Goal: Task Accomplishment & Management: Use online tool/utility

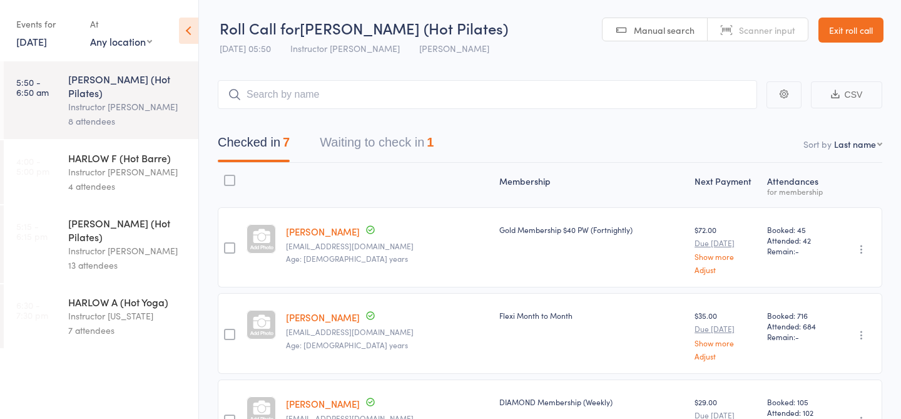
click at [127, 151] on div "HARLOW F (Hot Barre)" at bounding box center [128, 158] width 120 height 14
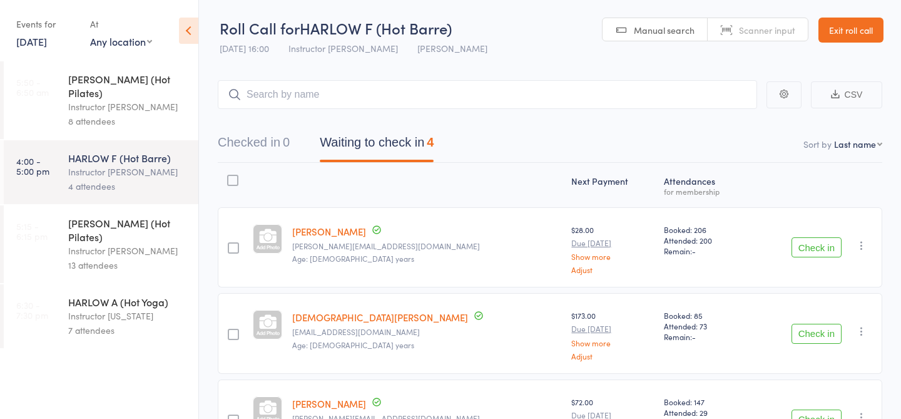
click at [160, 258] on div "13 attendees" at bounding box center [128, 265] width 120 height 14
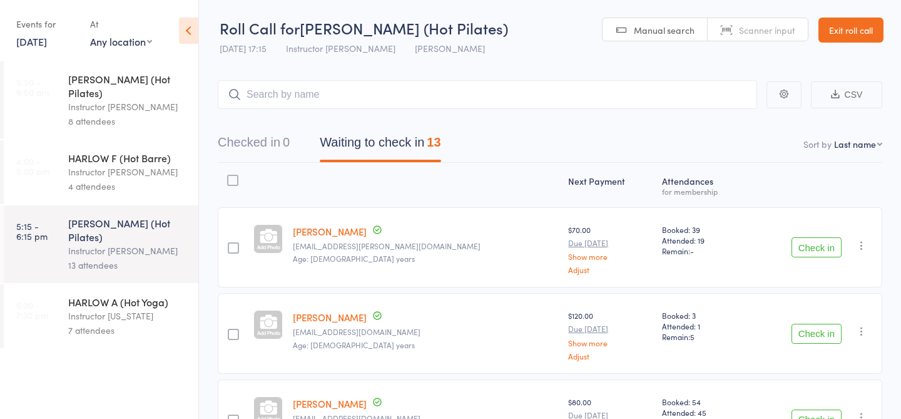
click at [58, 175] on link "4:00 - 5:00 pm HARLOW F (Hot Barre) Instructor Liliana 4 attendees" at bounding box center [101, 172] width 195 height 64
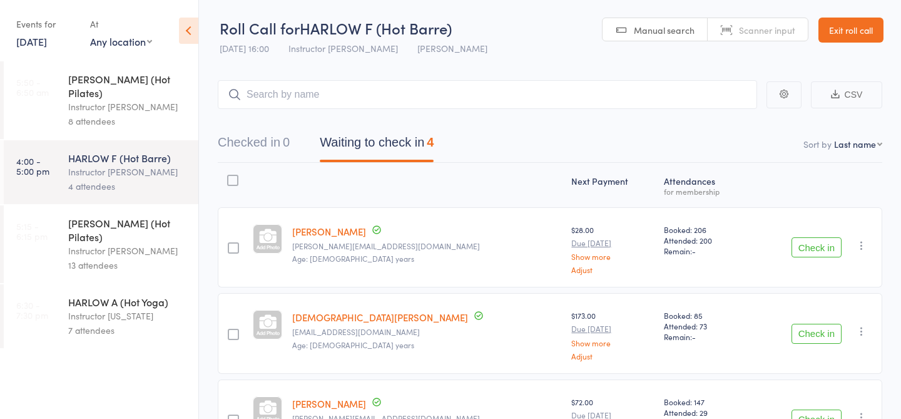
click at [142, 243] on div "Instructor [PERSON_NAME]" at bounding box center [128, 250] width 120 height 14
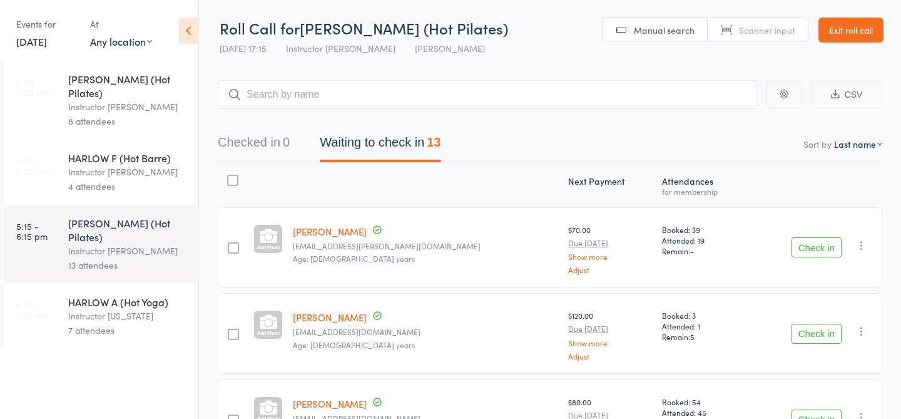
click at [127, 151] on div "HARLOW F (Hot Barre)" at bounding box center [128, 158] width 120 height 14
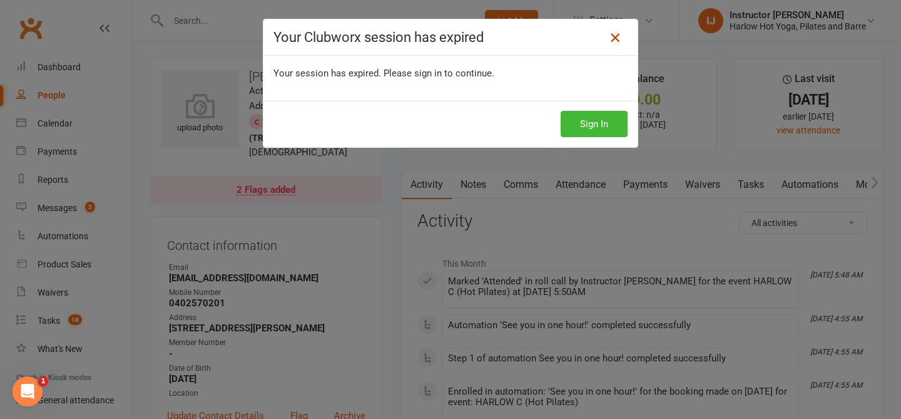
click at [613, 38] on icon at bounding box center [615, 37] width 15 height 15
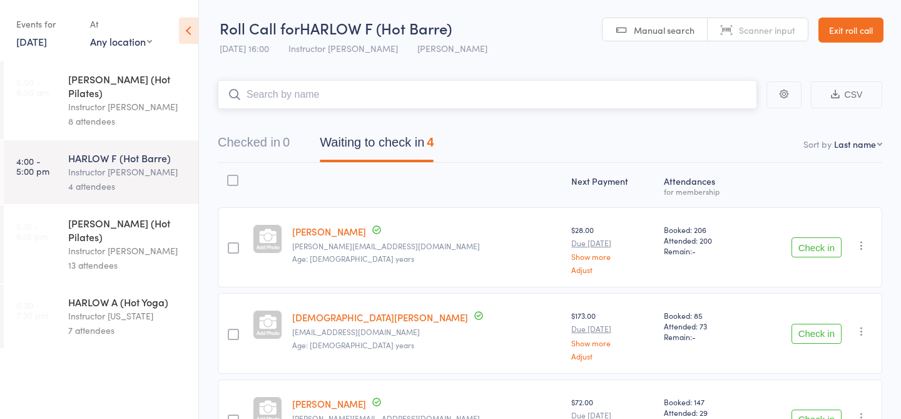
click at [257, 98] on input "search" at bounding box center [487, 94] width 539 height 29
type input "22035"
click at [725, 125] on link "Check in" at bounding box center [722, 120] width 44 height 19
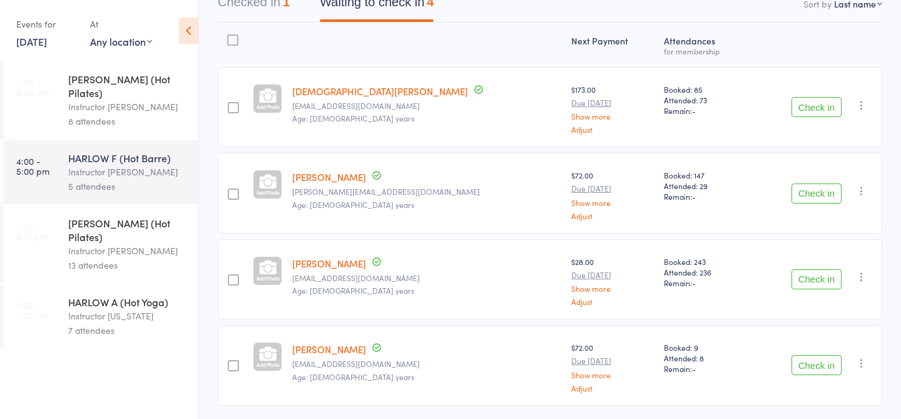
scroll to position [138, 0]
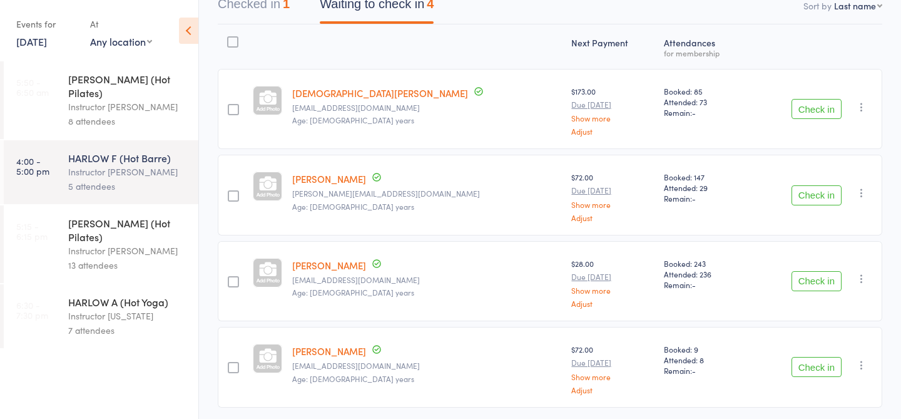
click at [147, 216] on div "HARLOW C (Hot Pilates)" at bounding box center [128, 230] width 120 height 28
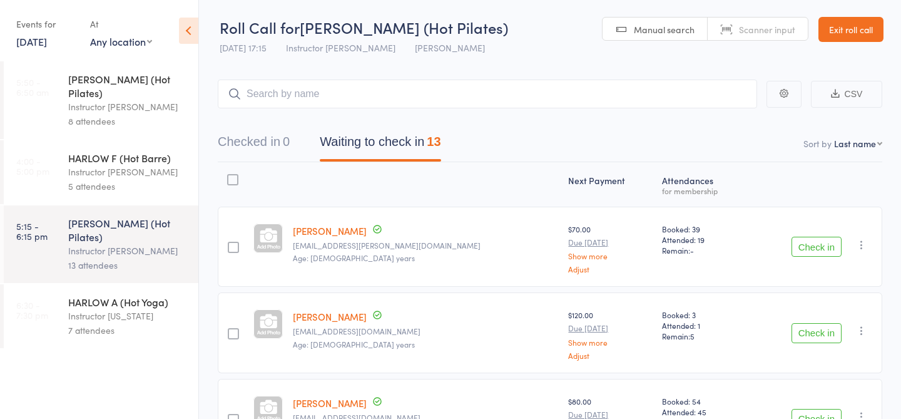
click at [105, 165] on div "Instructor [PERSON_NAME]" at bounding box center [128, 172] width 120 height 14
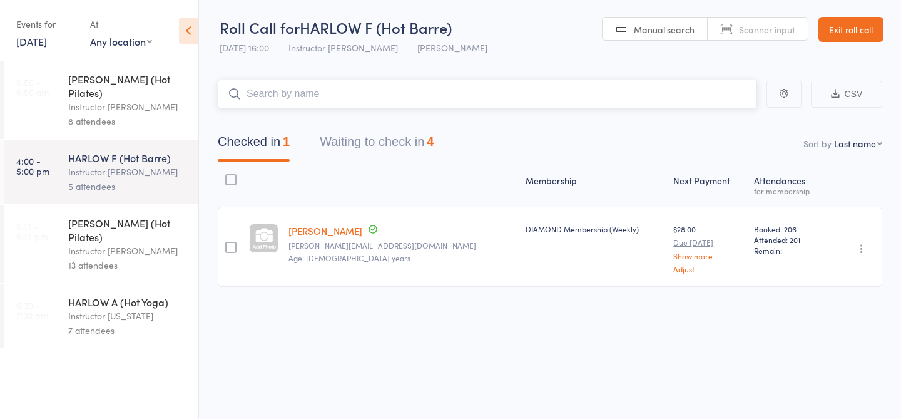
click at [366, 140] on button "Waiting to check in 4" at bounding box center [377, 144] width 114 height 33
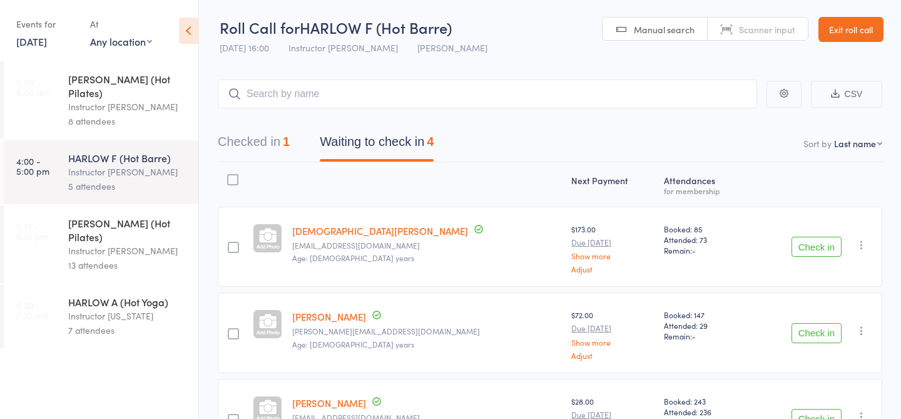
click at [110, 216] on div "HARLOW C (Hot Pilates)" at bounding box center [128, 230] width 120 height 28
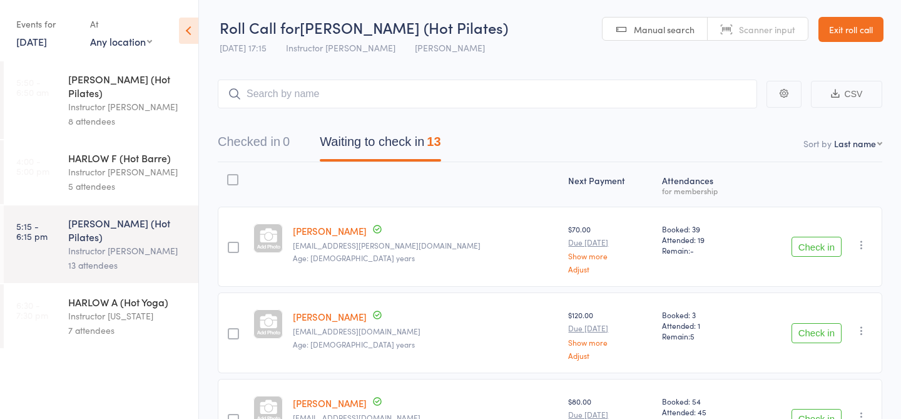
click at [138, 179] on div "5 attendees" at bounding box center [128, 186] width 120 height 14
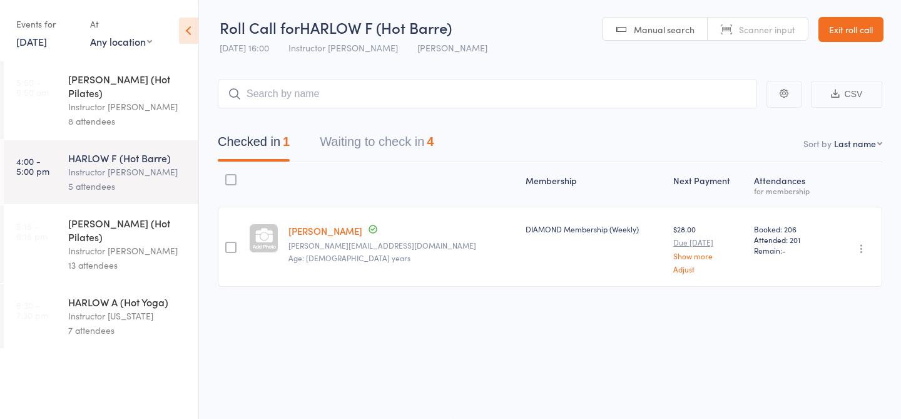
click at [362, 143] on button "Waiting to check in 4" at bounding box center [377, 144] width 114 height 33
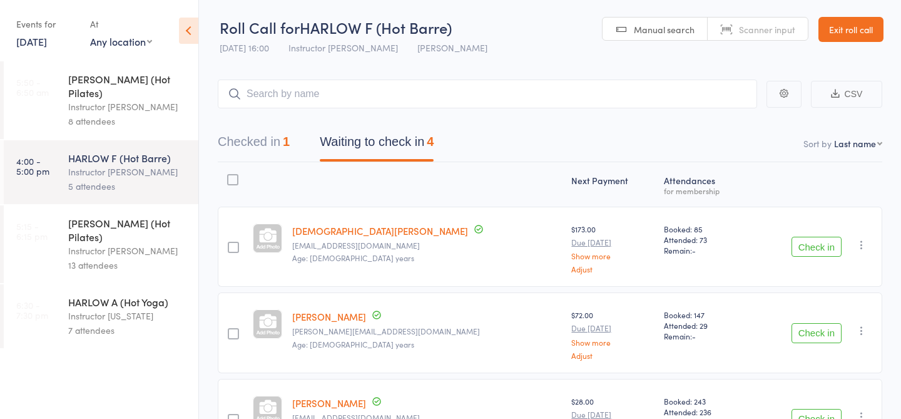
click at [324, 94] on input "search" at bounding box center [487, 93] width 539 height 29
type input "23203"
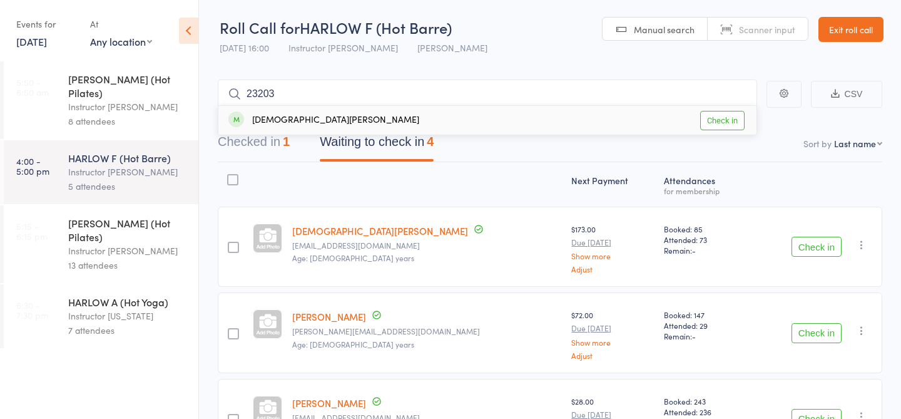
click at [720, 123] on link "Check in" at bounding box center [722, 120] width 44 height 19
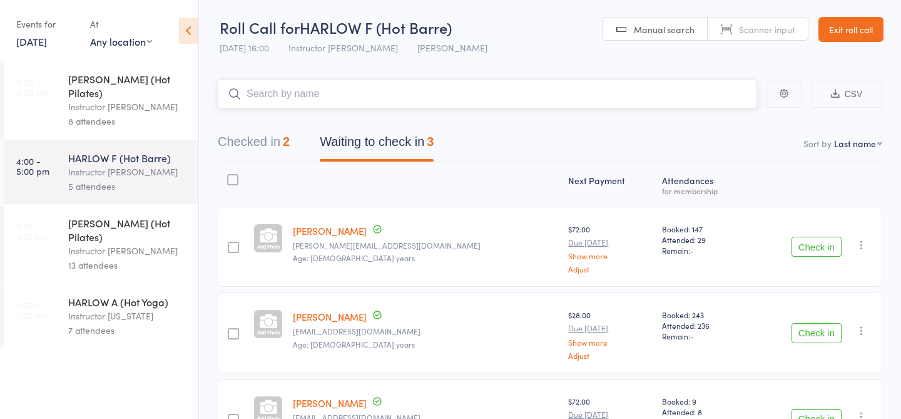
click at [637, 103] on input "search" at bounding box center [487, 93] width 539 height 29
click at [506, 94] on input "search" at bounding box center [487, 93] width 539 height 29
type input "23553"
click at [726, 126] on link "Check in" at bounding box center [722, 120] width 44 height 19
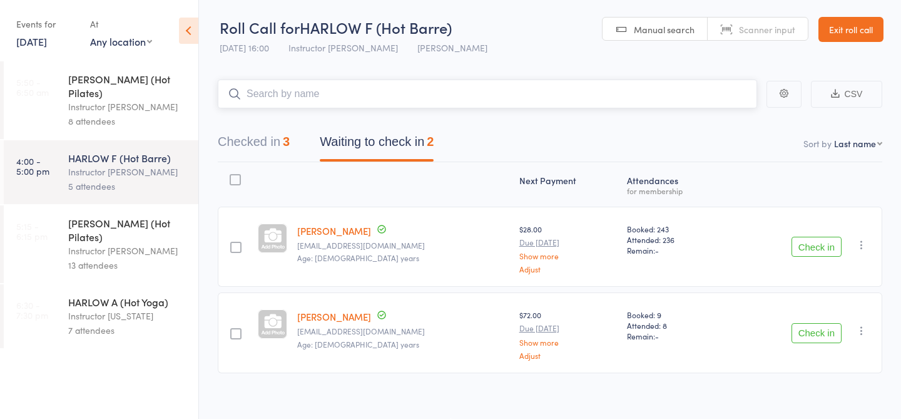
click at [273, 144] on button "Checked in 3" at bounding box center [254, 144] width 72 height 33
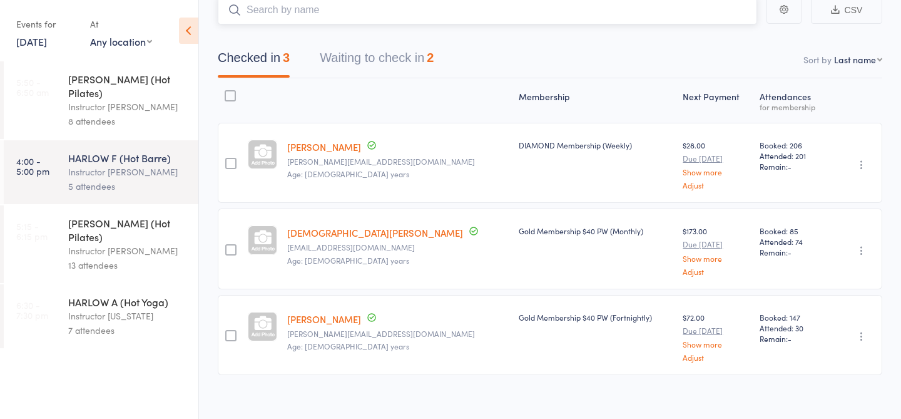
scroll to position [95, 0]
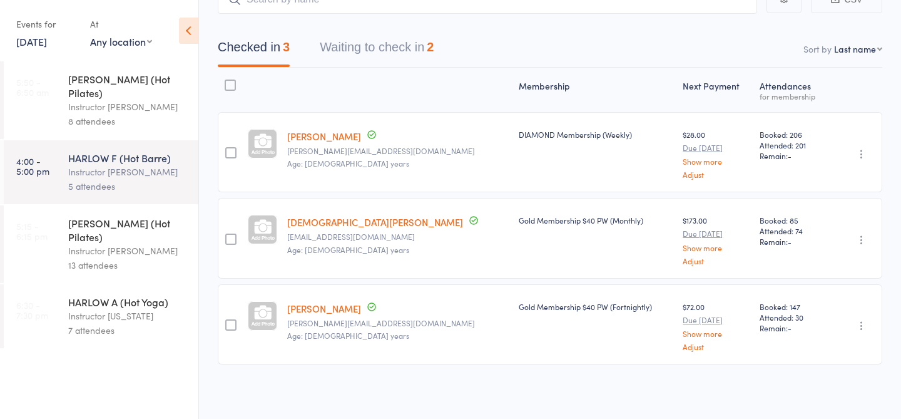
click at [315, 309] on link "[PERSON_NAME]" at bounding box center [324, 308] width 74 height 13
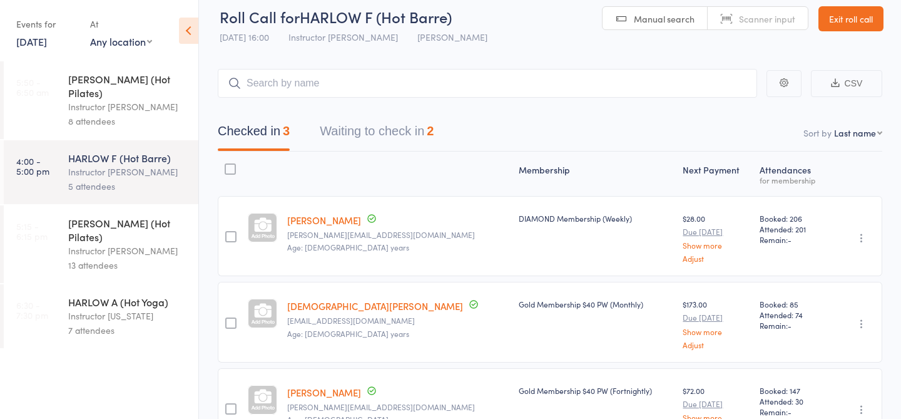
scroll to position [0, 0]
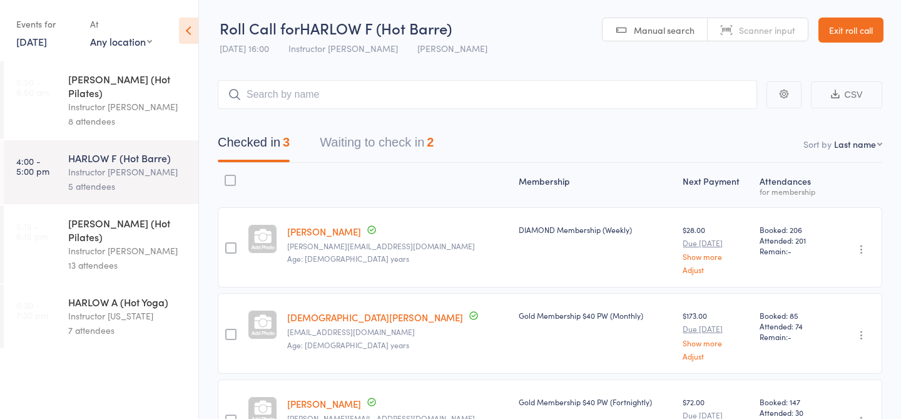
click at [431, 142] on button "Waiting to check in 2" at bounding box center [377, 145] width 114 height 33
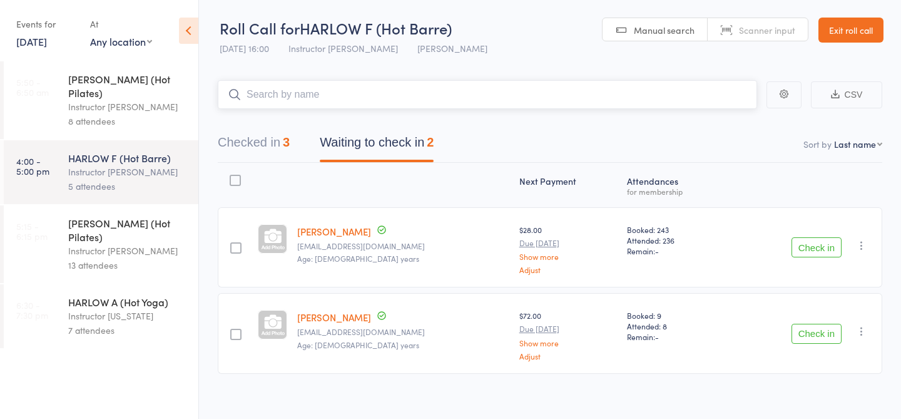
click at [462, 98] on input "search" at bounding box center [487, 94] width 539 height 29
click at [278, 93] on input "search" at bounding box center [487, 94] width 539 height 29
type input "20076"
click at [726, 120] on link "Check in" at bounding box center [722, 120] width 44 height 19
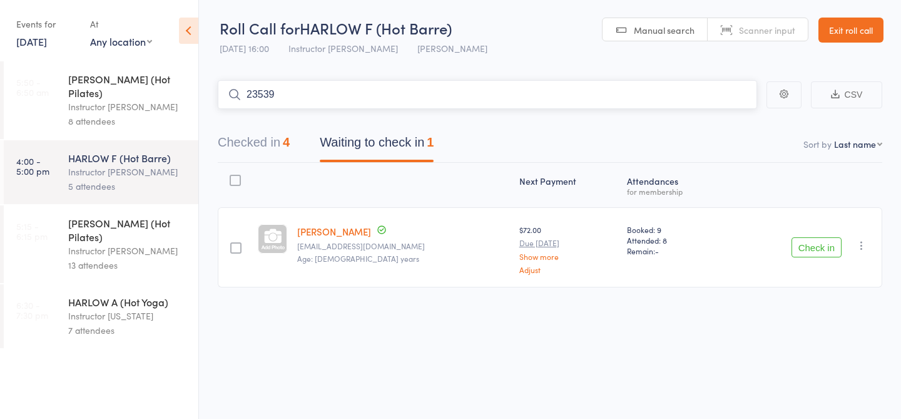
type input "23539"
click at [725, 126] on link "Check in" at bounding box center [722, 120] width 44 height 19
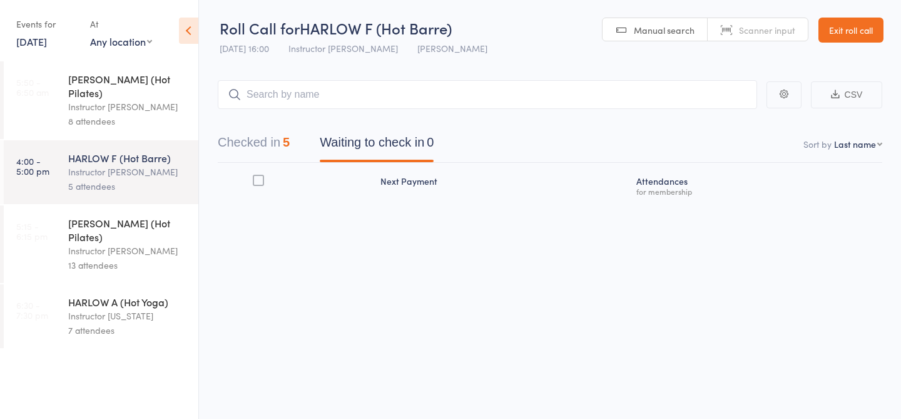
click at [274, 148] on button "Checked in 5" at bounding box center [254, 145] width 72 height 33
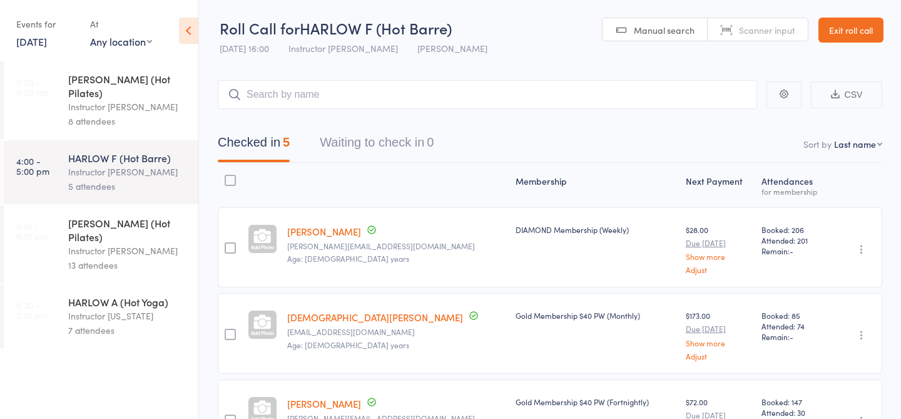
click at [326, 147] on button "Waiting to check in 0" at bounding box center [377, 145] width 114 height 33
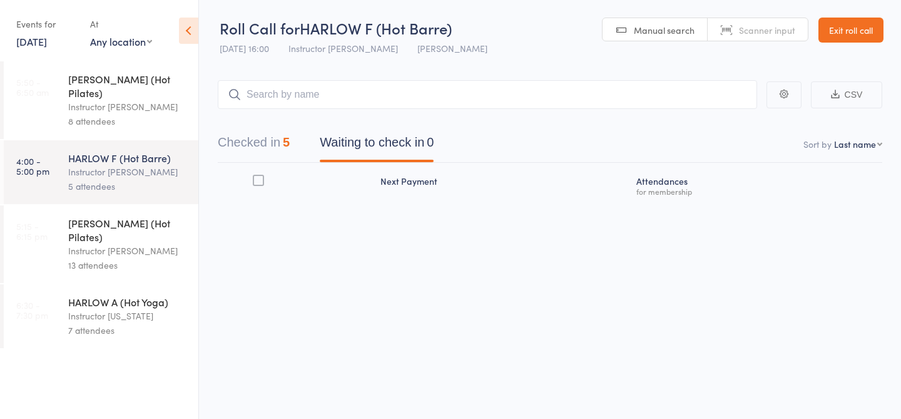
click at [258, 150] on button "Checked in 5" at bounding box center [254, 145] width 72 height 33
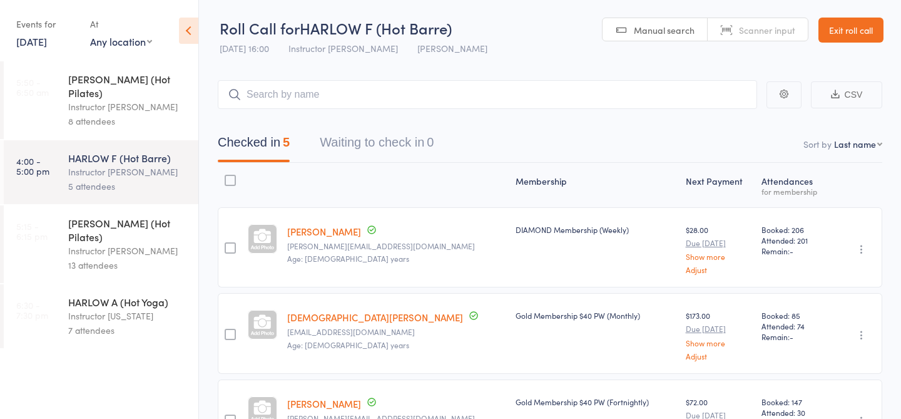
click at [143, 216] on div "HARLOW C (Hot Pilates)" at bounding box center [128, 230] width 120 height 28
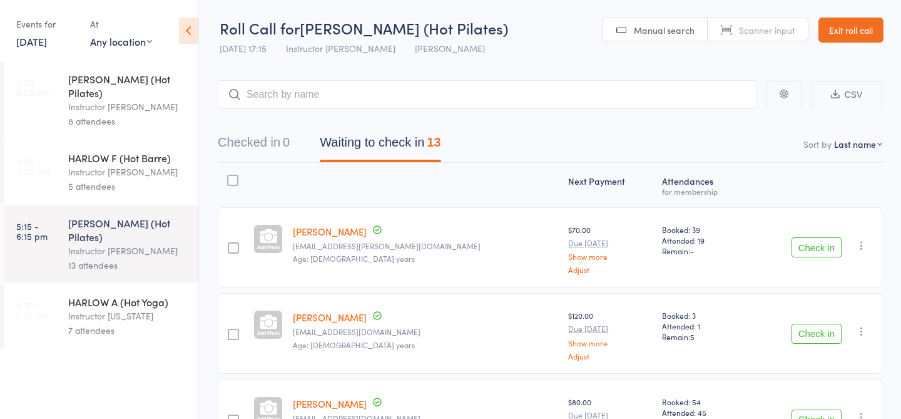
click at [99, 179] on div "5 attendees" at bounding box center [128, 186] width 120 height 14
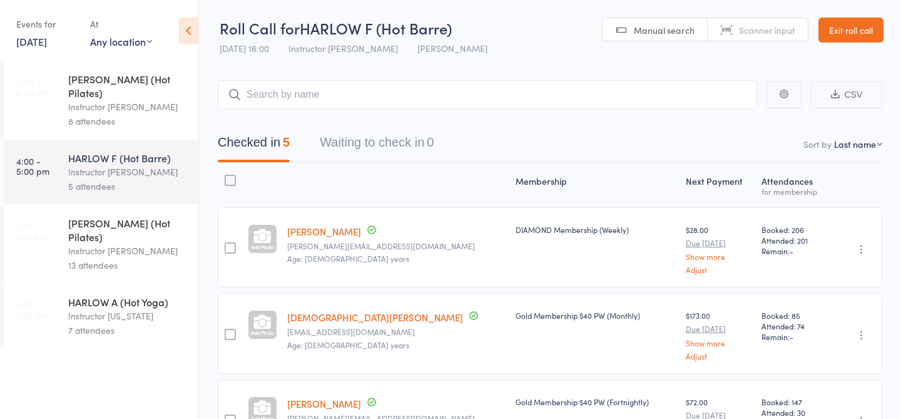
click at [380, 149] on button "Waiting to check in 0" at bounding box center [377, 145] width 114 height 33
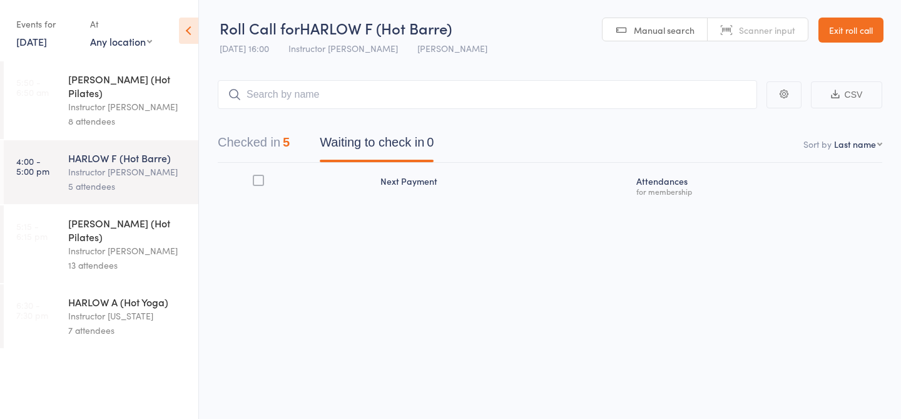
click at [288, 146] on div "5" at bounding box center [286, 142] width 7 height 14
